Goal: Transaction & Acquisition: Purchase product/service

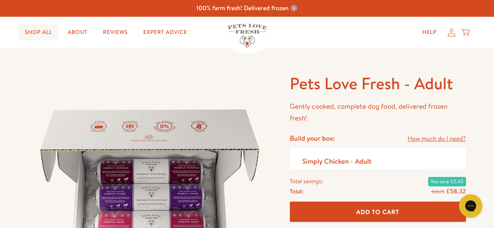
click at [34, 26] on link "Shop All" at bounding box center [38, 33] width 40 height 16
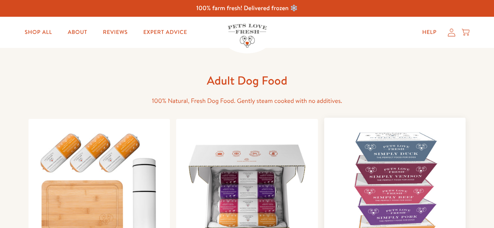
click at [389, 156] on img at bounding box center [394, 188] width 129 height 129
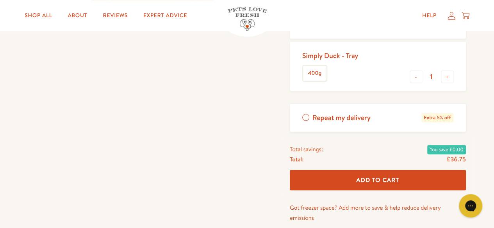
scroll to position [283, 0]
